Goal: Task Accomplishment & Management: Complete application form

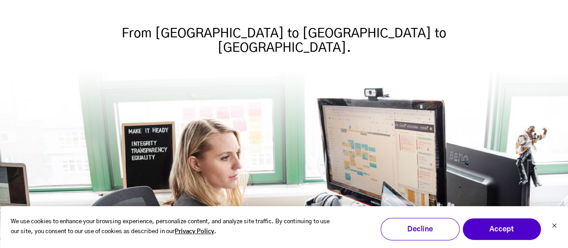
scroll to position [196, 0]
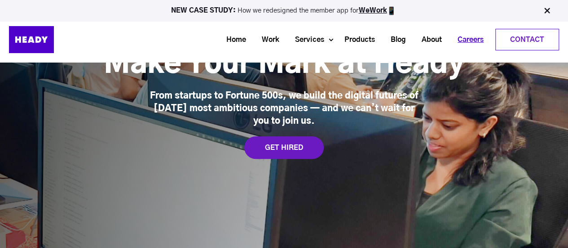
click at [475, 43] on link "Careers" at bounding box center [468, 39] width 42 height 17
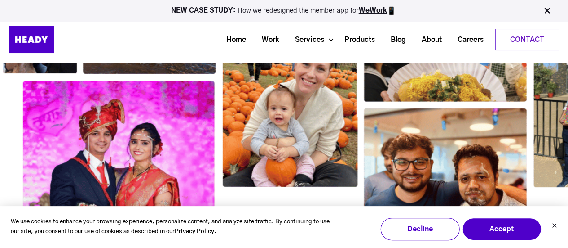
scroll to position [1467, 0]
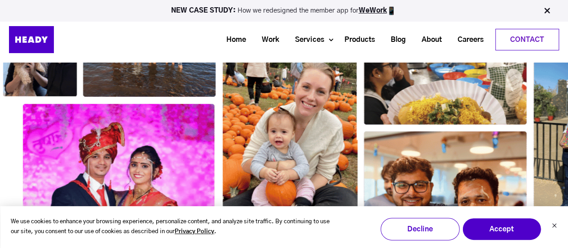
drag, startPoint x: 573, startPoint y: 13, endPoint x: 572, endPoint y: 92, distance: 78.6
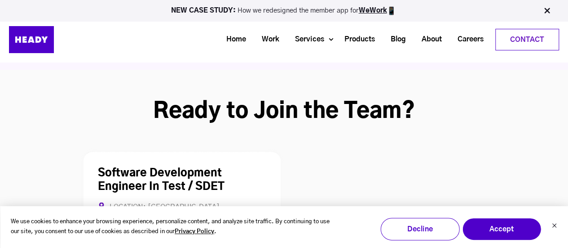
scroll to position [2396, 0]
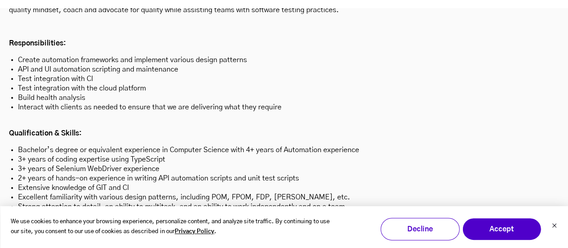
scroll to position [2637, 0]
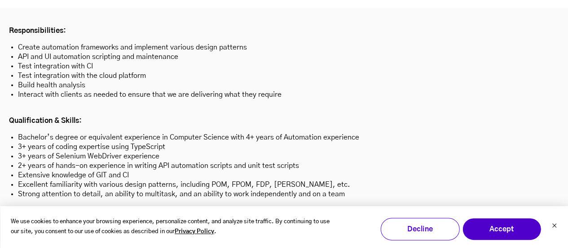
drag, startPoint x: 572, startPoint y: 87, endPoint x: 572, endPoint y: 122, distance: 34.6
